Goal: Information Seeking & Learning: Find specific fact

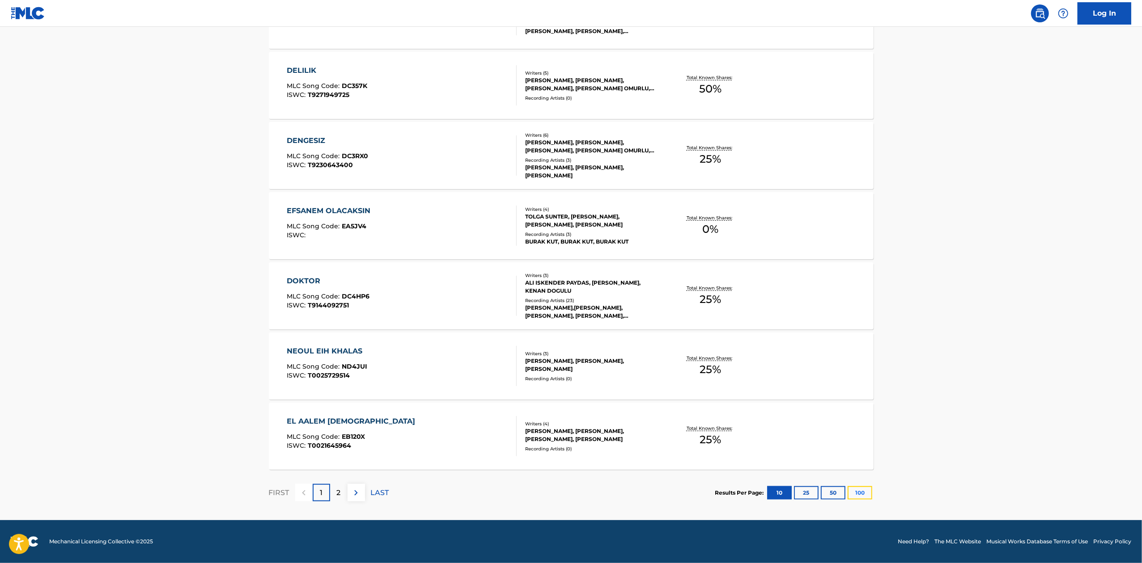
click at [854, 493] on button "100" at bounding box center [859, 493] width 25 height 13
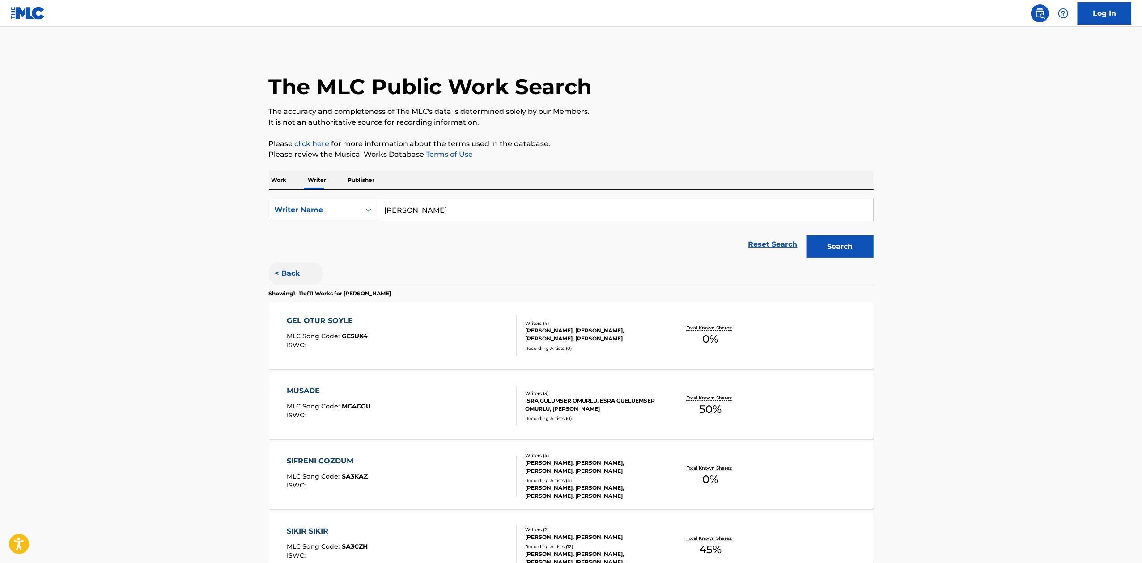
click at [288, 267] on button "< Back" at bounding box center [296, 274] width 54 height 22
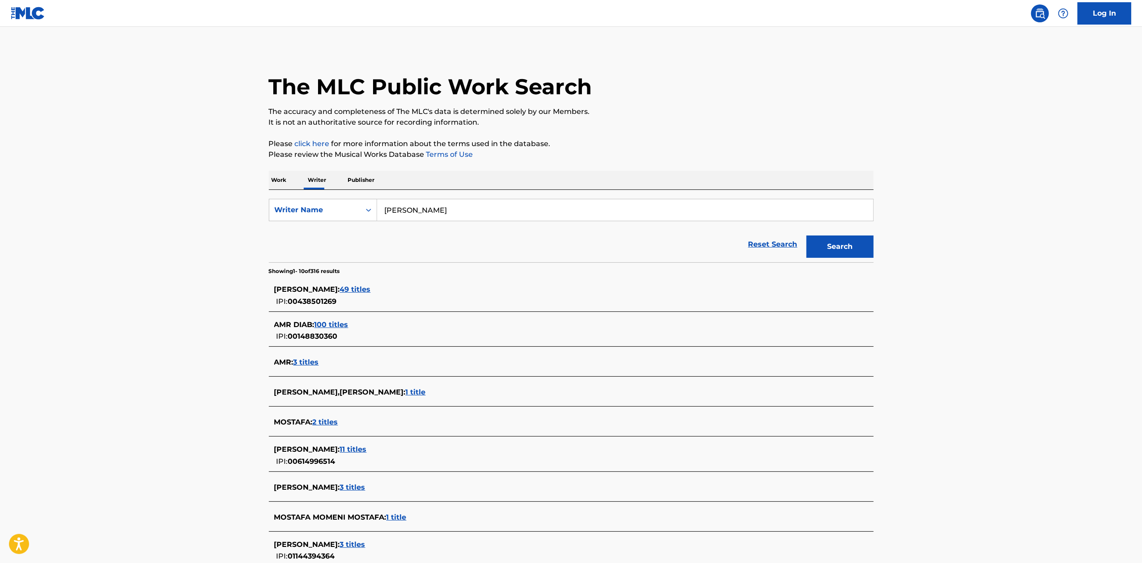
click at [406, 279] on section "[PERSON_NAME] : 49 titles IPI: 00438501269 AMR DIAB : 100 titles IPI: 001488303…" at bounding box center [571, 438] width 605 height 327
click at [410, 284] on div "[PERSON_NAME] : 49 titles" at bounding box center [559, 289] width 571 height 11
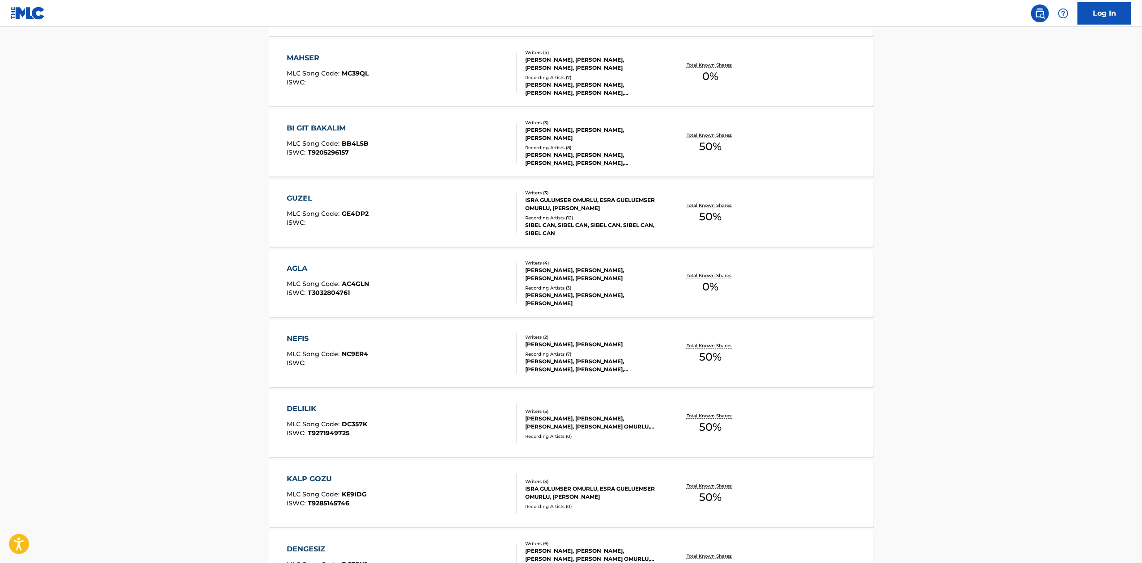
scroll to position [106, 0]
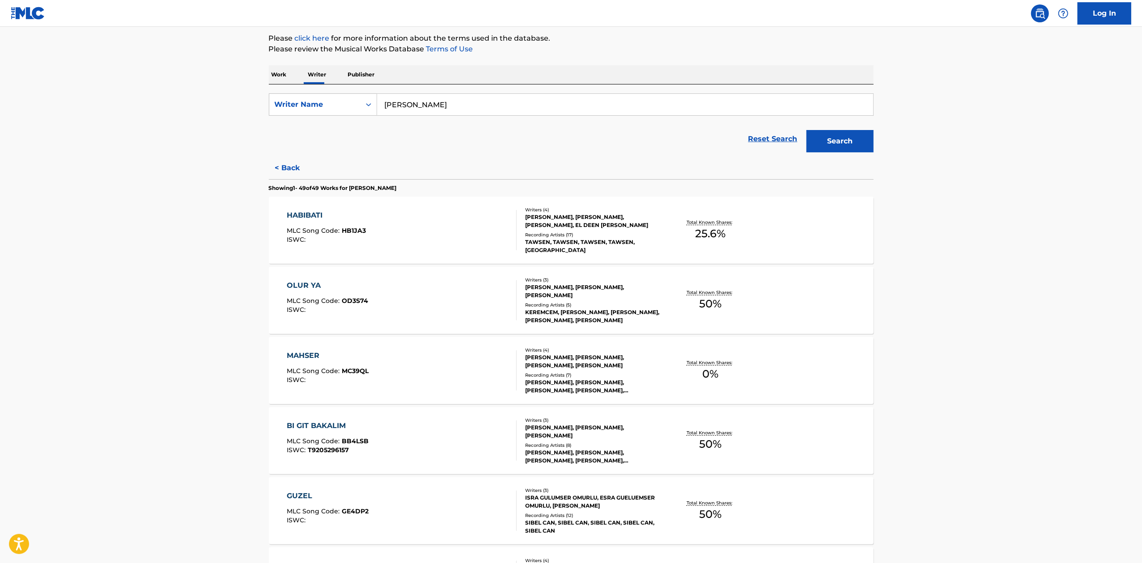
click at [445, 226] on div "HABIBATI MLC Song Code : HB1JA3 ISWC :" at bounding box center [402, 230] width 230 height 40
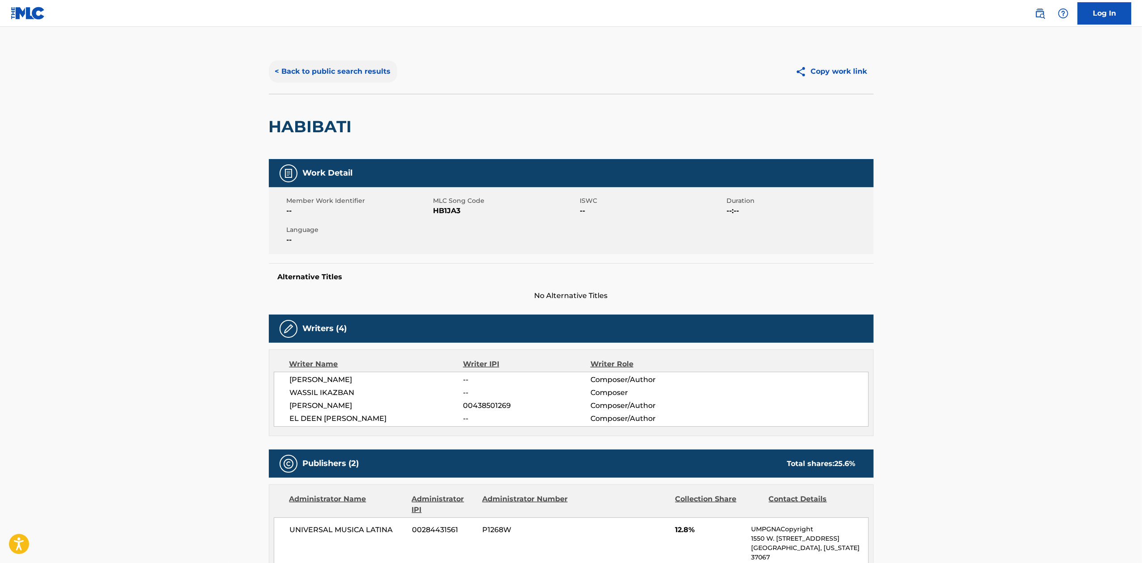
click at [295, 72] on button "< Back to public search results" at bounding box center [333, 71] width 128 height 22
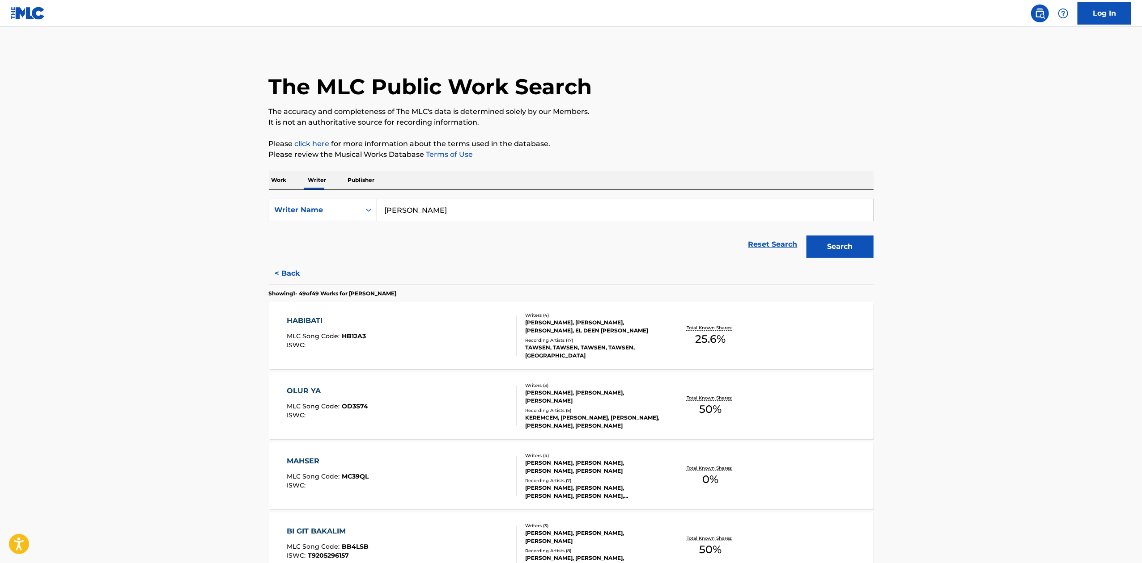
click at [287, 179] on p "Work" at bounding box center [279, 180] width 21 height 19
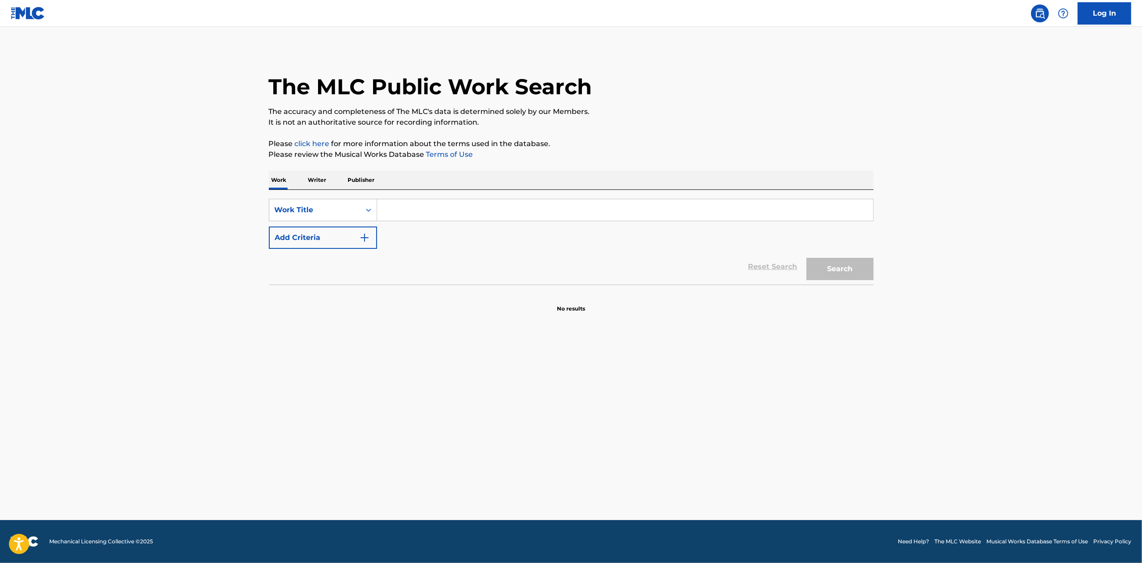
click at [409, 210] on input "Search Form" at bounding box center [625, 209] width 496 height 21
paste input "Agmal Youm"
type input "Agmal Youm"
click at [283, 239] on button "Add Criteria" at bounding box center [323, 238] width 108 height 22
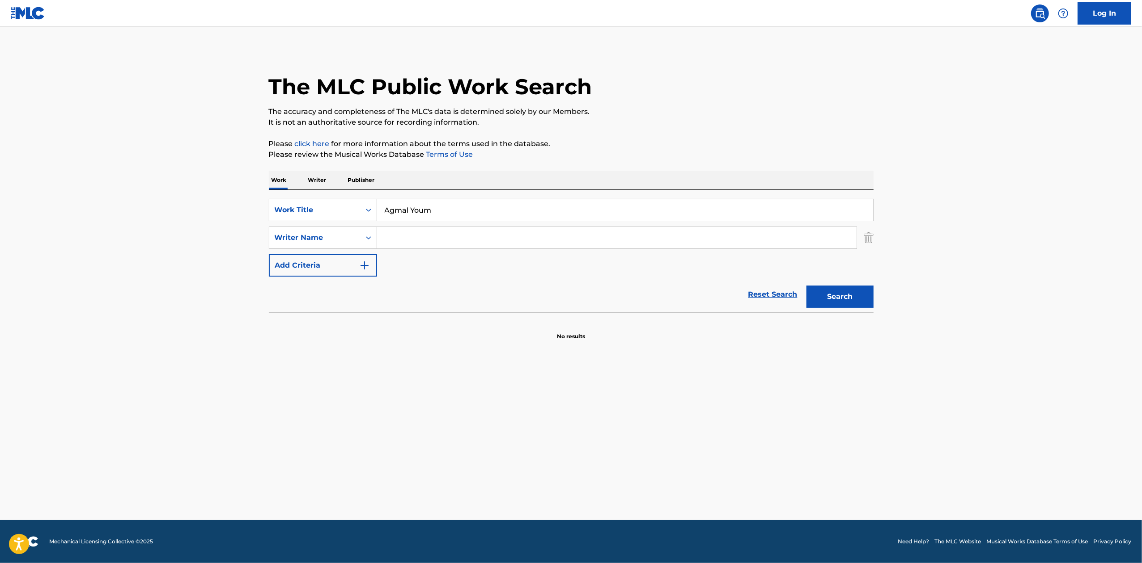
click at [437, 241] on input "Search Form" at bounding box center [616, 237] width 479 height 21
type input "[PERSON_NAME]"
click at [835, 302] on button "Search" at bounding box center [839, 297] width 67 height 22
drag, startPoint x: 480, startPoint y: 240, endPoint x: 315, endPoint y: 237, distance: 165.0
click at [315, 237] on div "SearchWithCriteria6bda7147-480b-4bac-a0ee-7c673b859d84 Writer Name [PERSON_NAME]" at bounding box center [571, 238] width 605 height 22
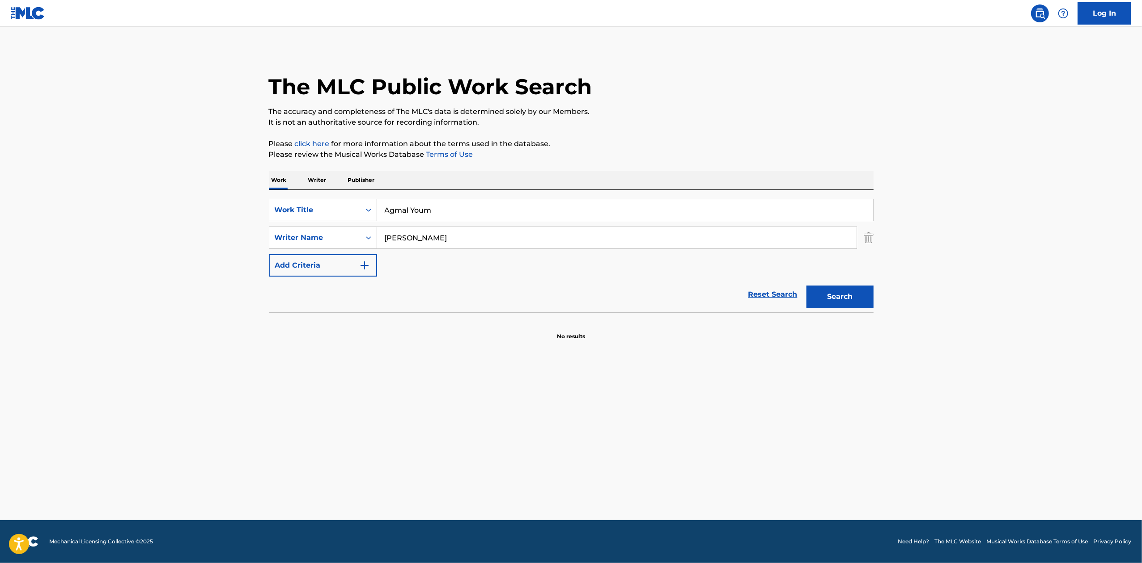
click at [312, 181] on p "Writer" at bounding box center [317, 180] width 24 height 19
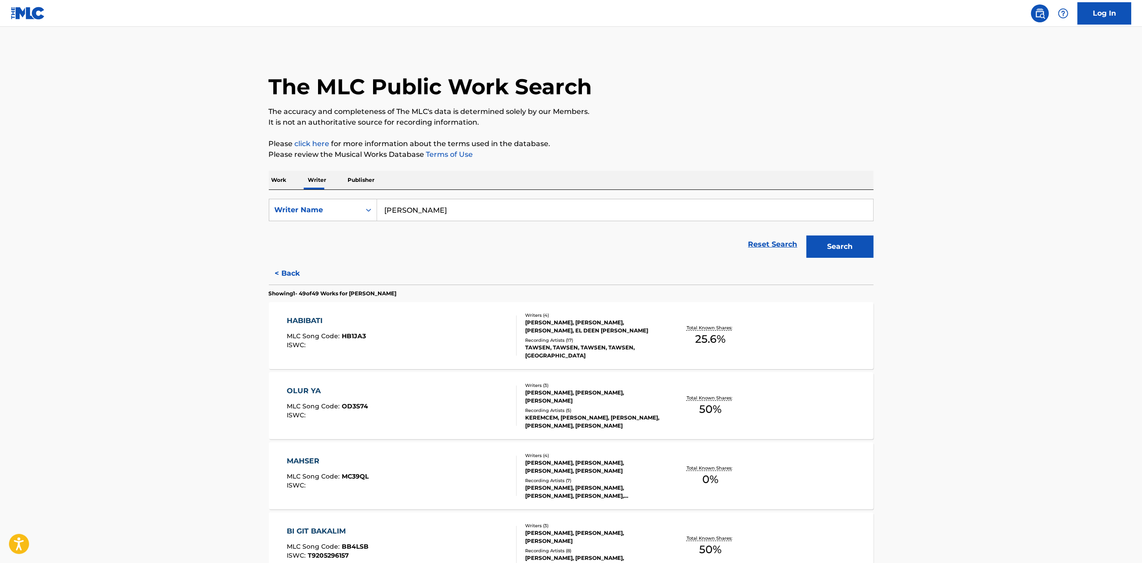
click at [458, 206] on input "[PERSON_NAME]" at bounding box center [625, 209] width 496 height 21
paste input "[PERSON_NAME]"
type input "[PERSON_NAME]"
click at [854, 243] on button "Search" at bounding box center [839, 247] width 67 height 22
